Goal: Information Seeking & Learning: Learn about a topic

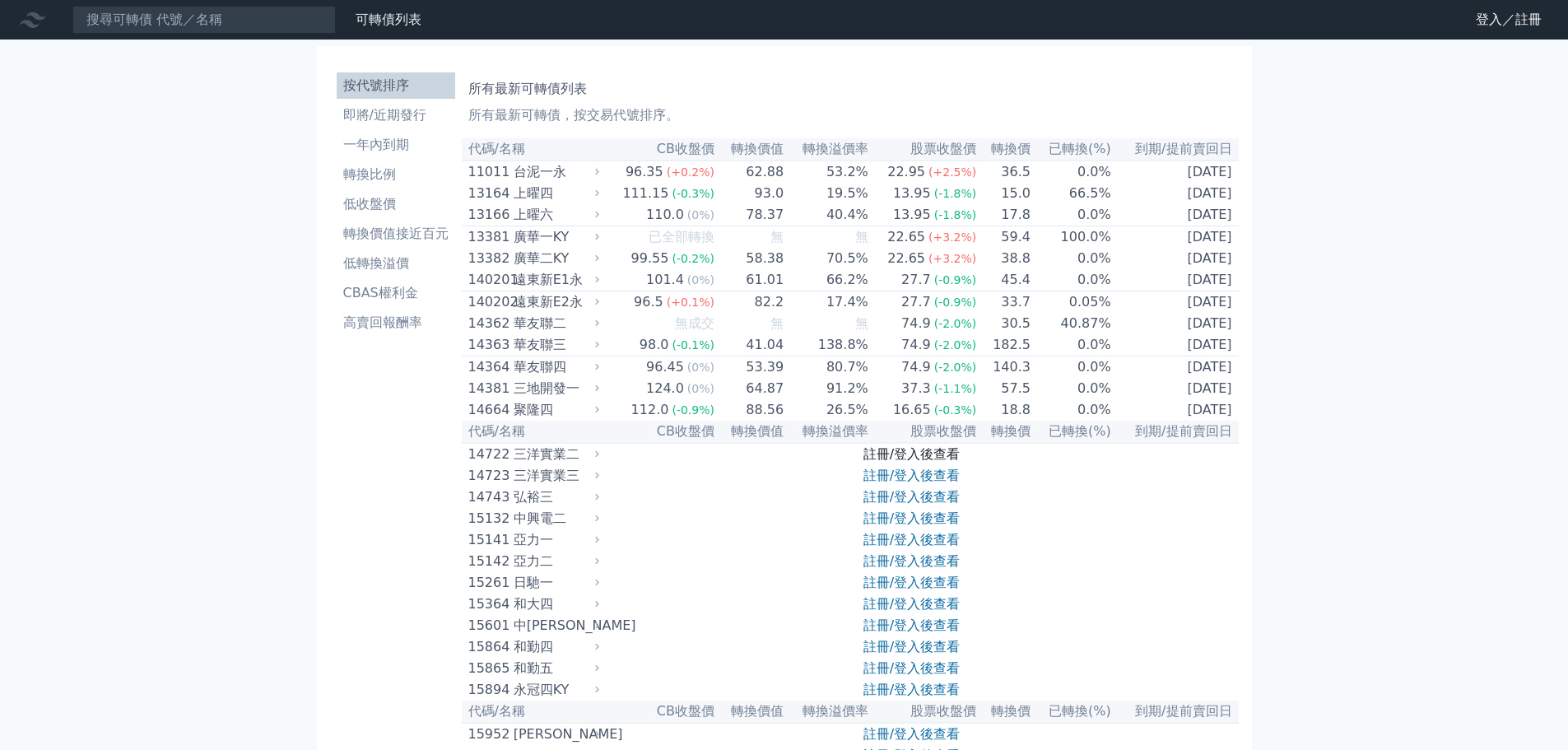
click at [896, 462] on link "註冊/登入後查看" at bounding box center [911, 454] width 97 height 16
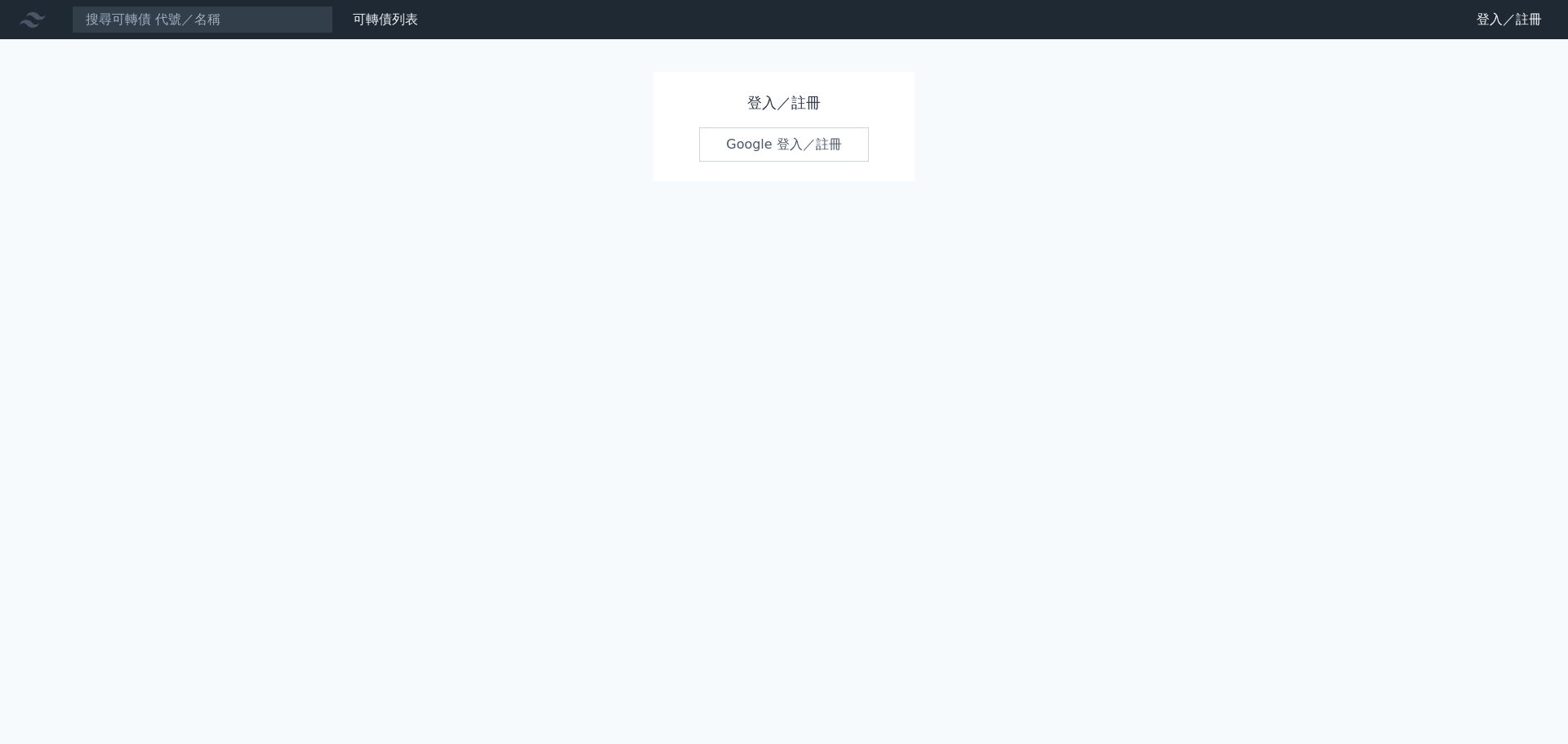
click at [775, 148] on link "Google 登入／註冊" at bounding box center [784, 145] width 170 height 35
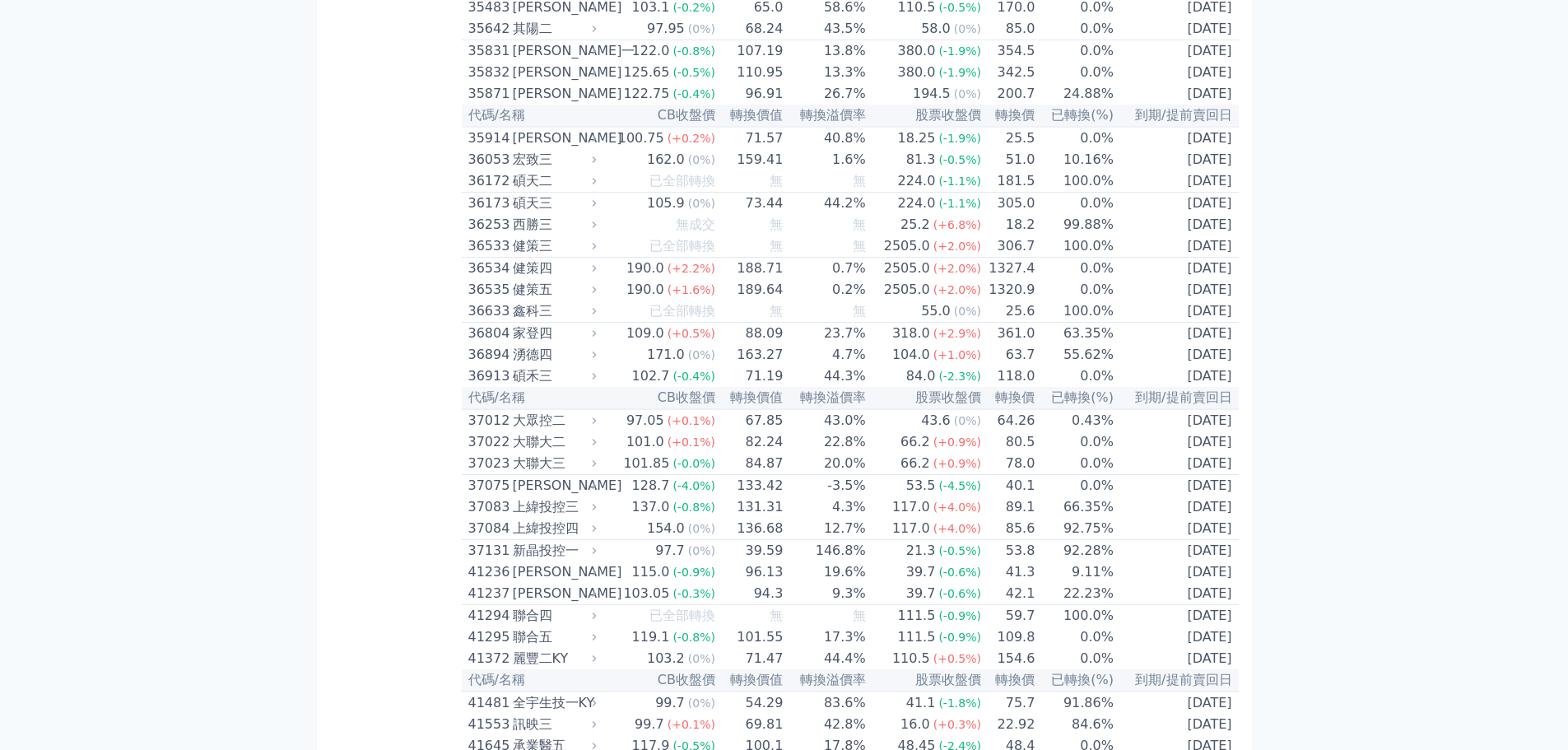
scroll to position [3622, 0]
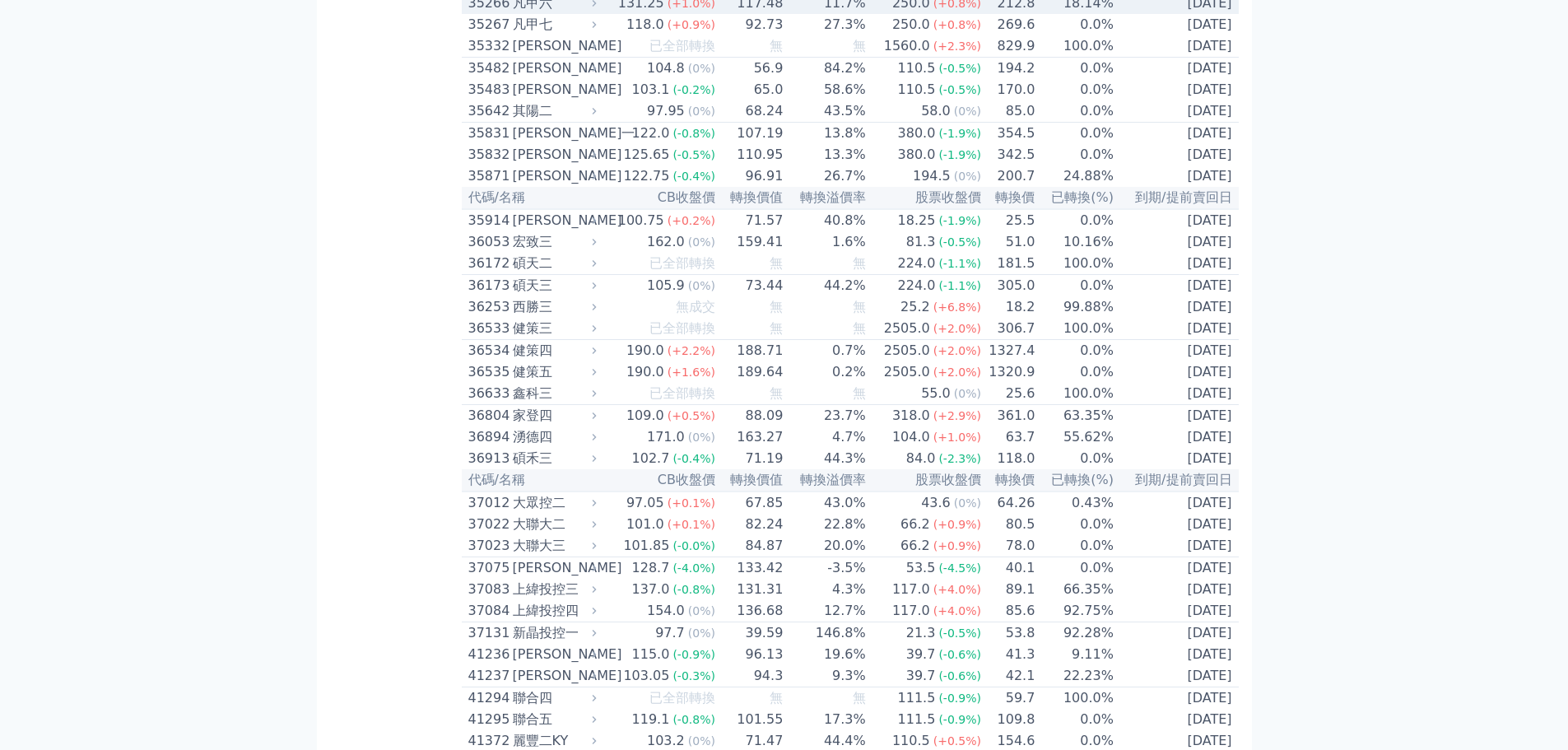
click at [536, 13] on div "凡甲六" at bounding box center [553, 3] width 81 height 20
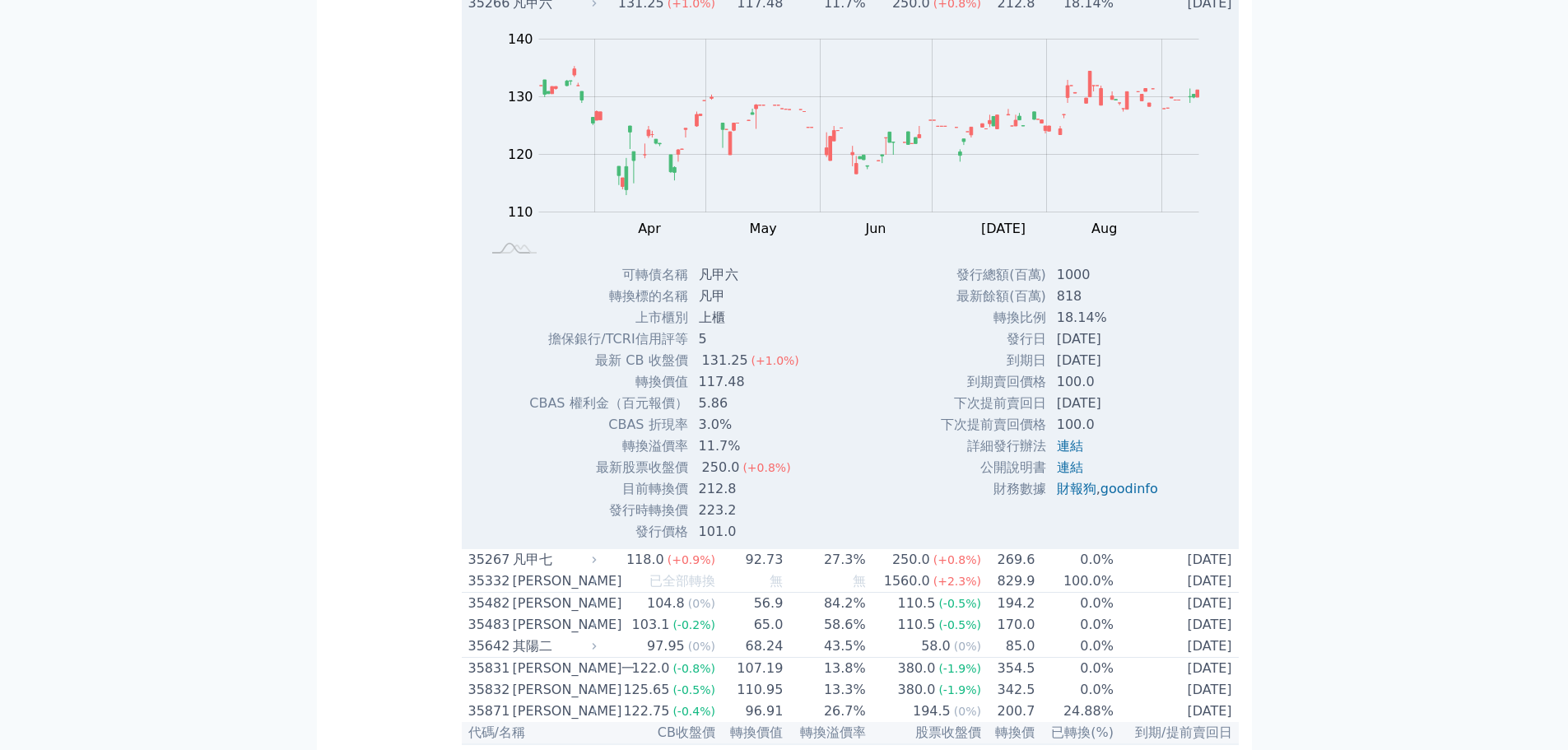
click at [536, 13] on div "凡甲六" at bounding box center [553, 3] width 81 height 20
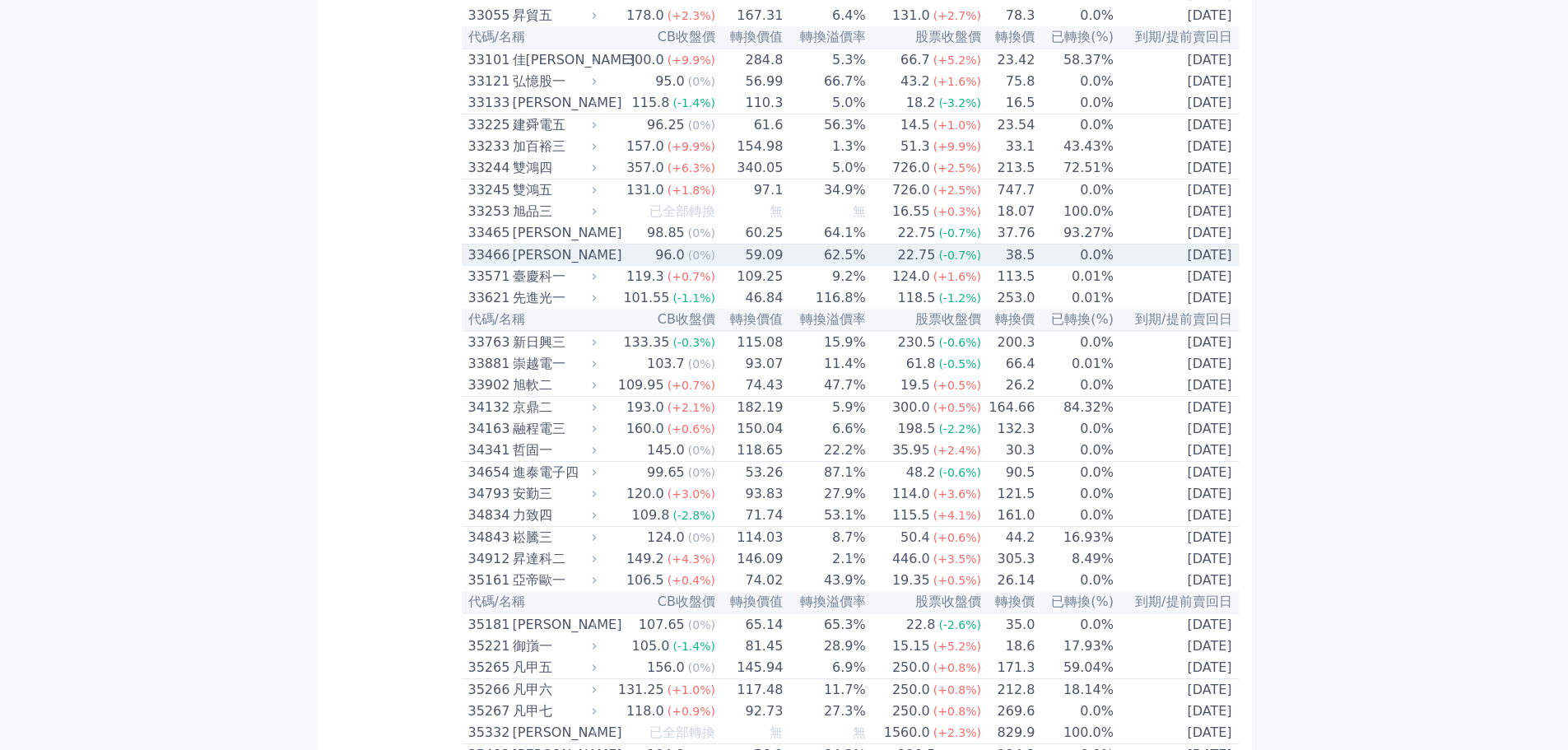
scroll to position [2963, 0]
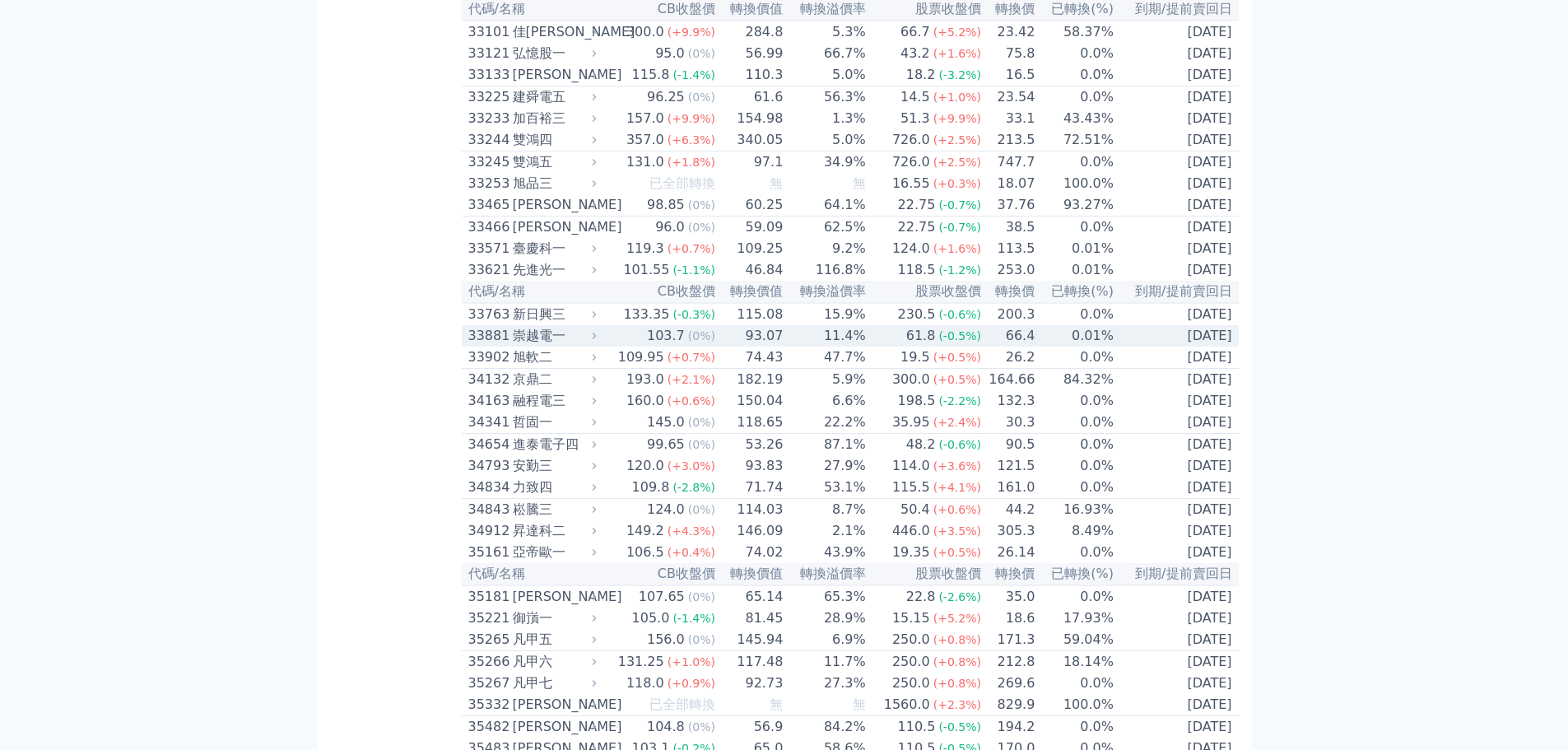
click at [559, 345] on div "崇越電一" at bounding box center [553, 336] width 81 height 20
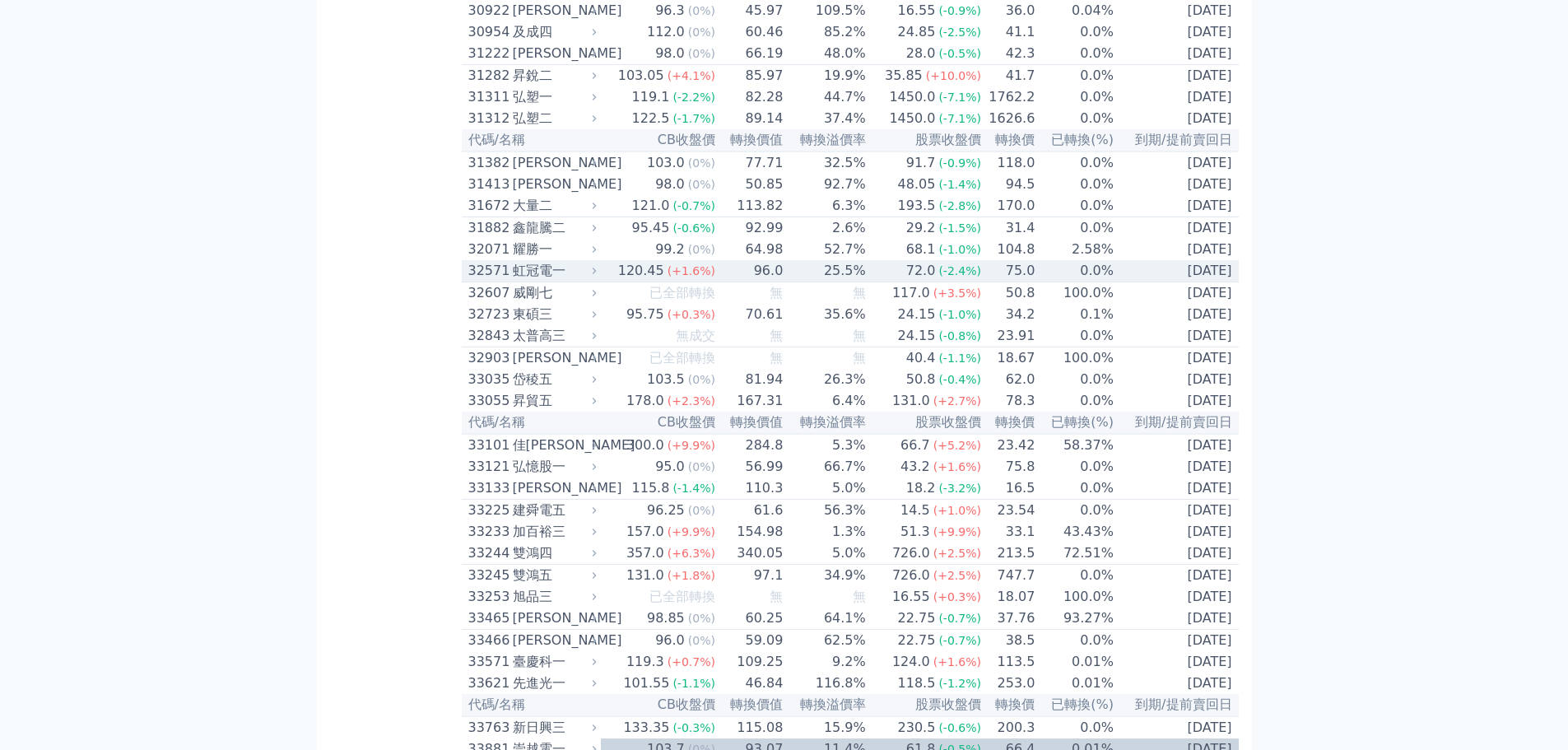
scroll to position [2305, 0]
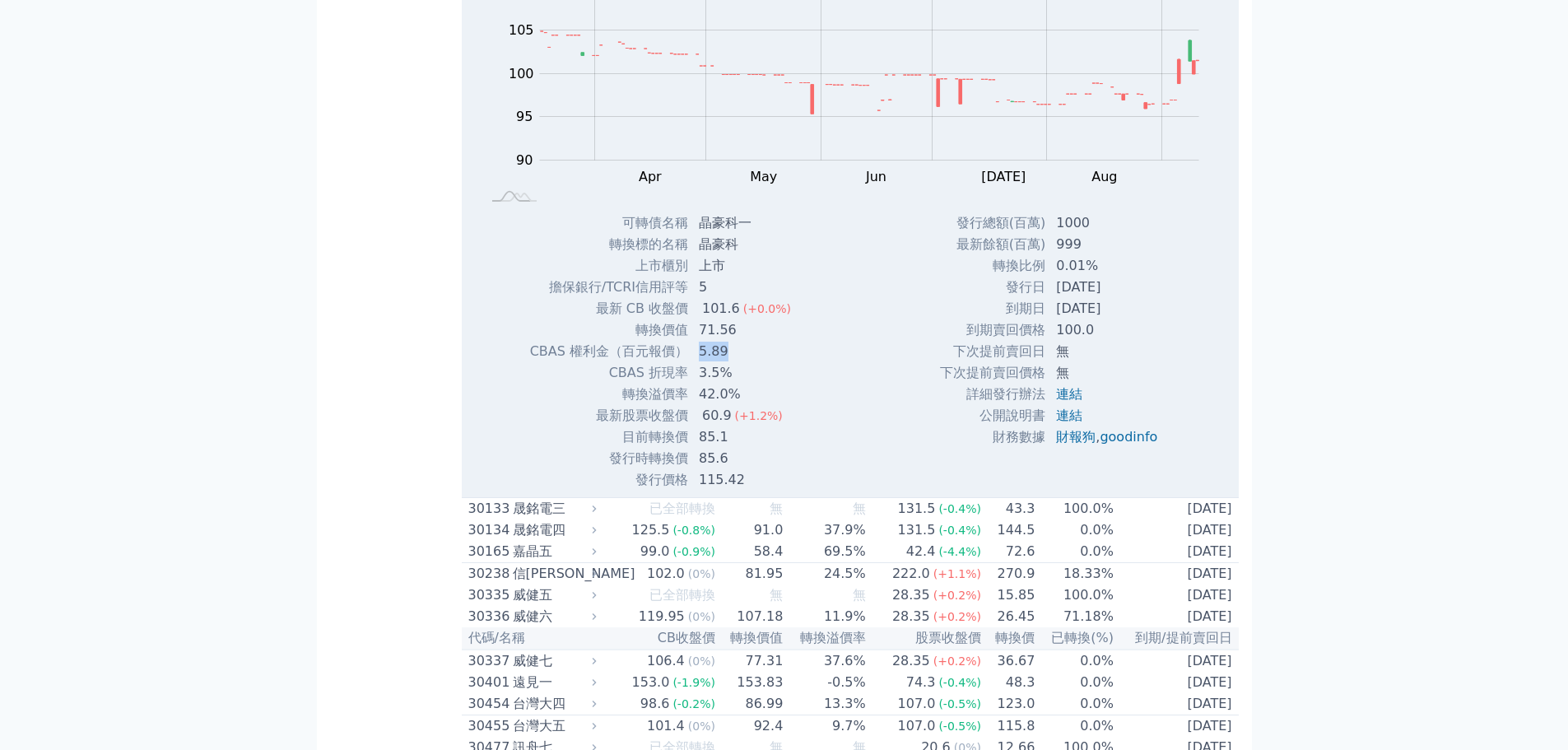
drag, startPoint x: 700, startPoint y: 511, endPoint x: 760, endPoint y: 512, distance: 60.0
click at [760, 362] on td "5.89" at bounding box center [747, 352] width 115 height 22
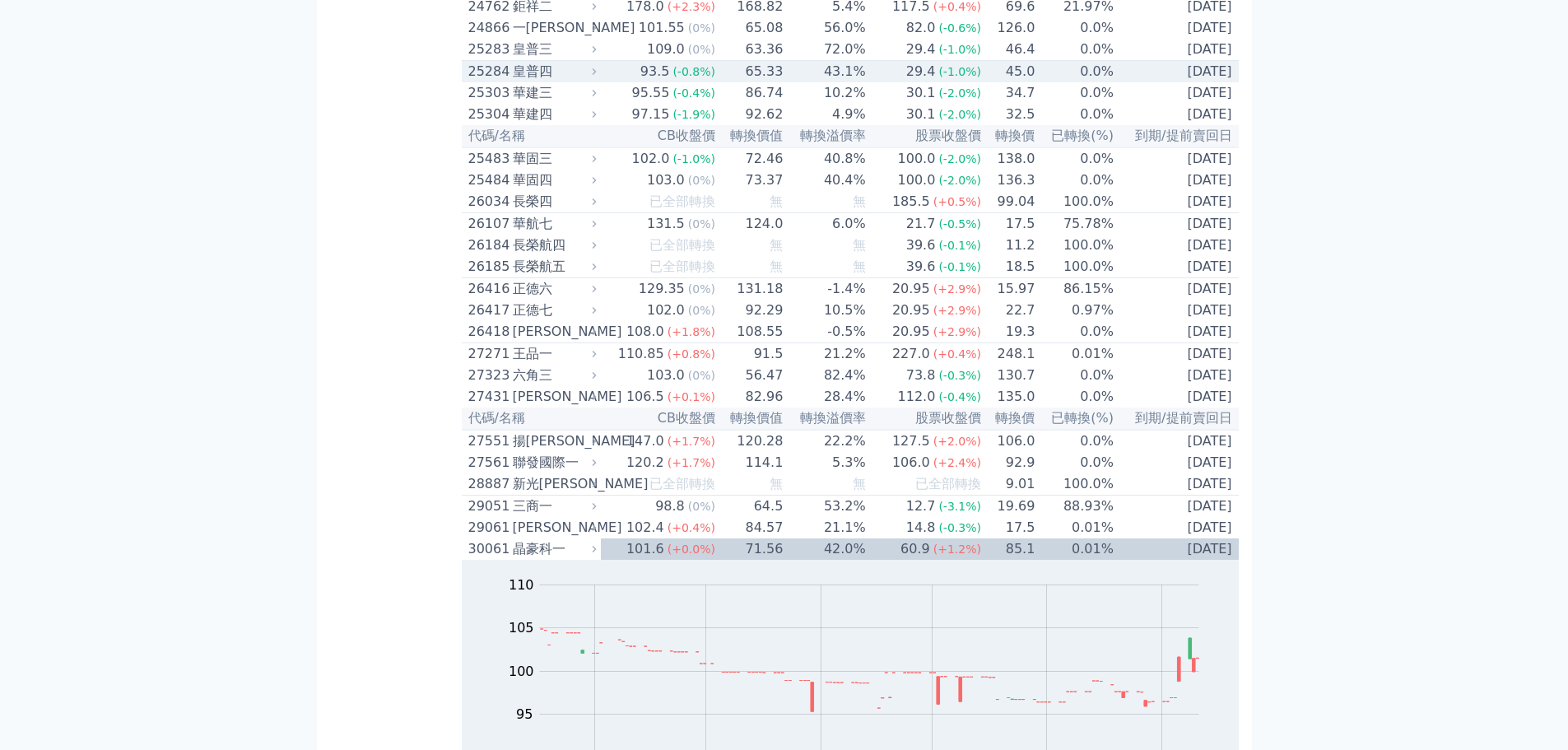
scroll to position [1564, 0]
